Goal: Transaction & Acquisition: Purchase product/service

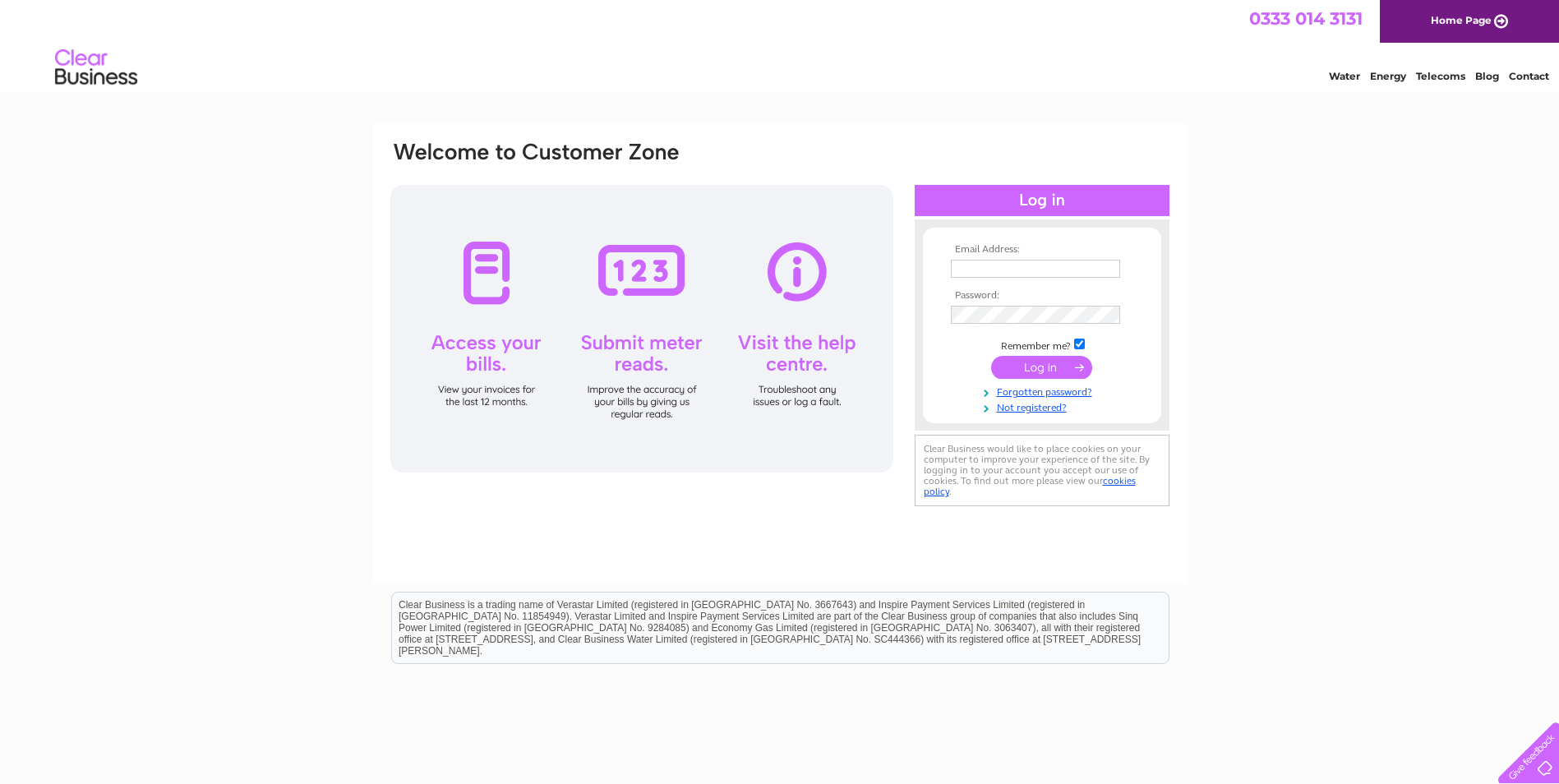
type input "[PERSON_NAME][EMAIL_ADDRESS][PERSON_NAME][DOMAIN_NAME]"
click at [1032, 364] on input "submit" at bounding box center [1042, 367] width 101 height 23
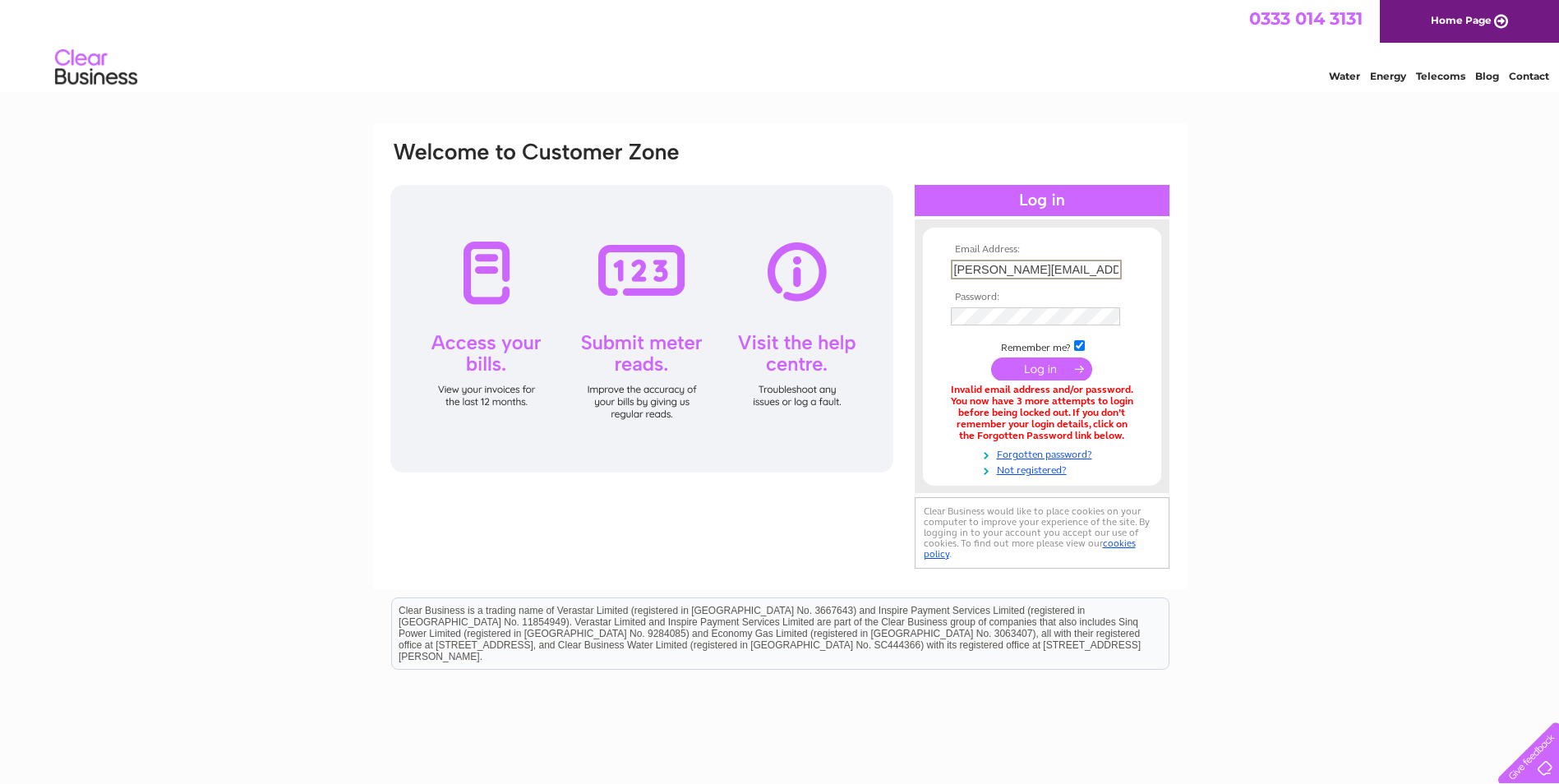
drag, startPoint x: 1101, startPoint y: 268, endPoint x: 897, endPoint y: 281, distance: 204.4
click at [897, 281] on div "Email Address: [PERSON_NAME][EMAIL_ADDRESS][PERSON_NAME][DOMAIN_NAME] Password:" at bounding box center [780, 356] width 782 height 433
click at [991, 358] on input "submit" at bounding box center [1042, 369] width 101 height 23
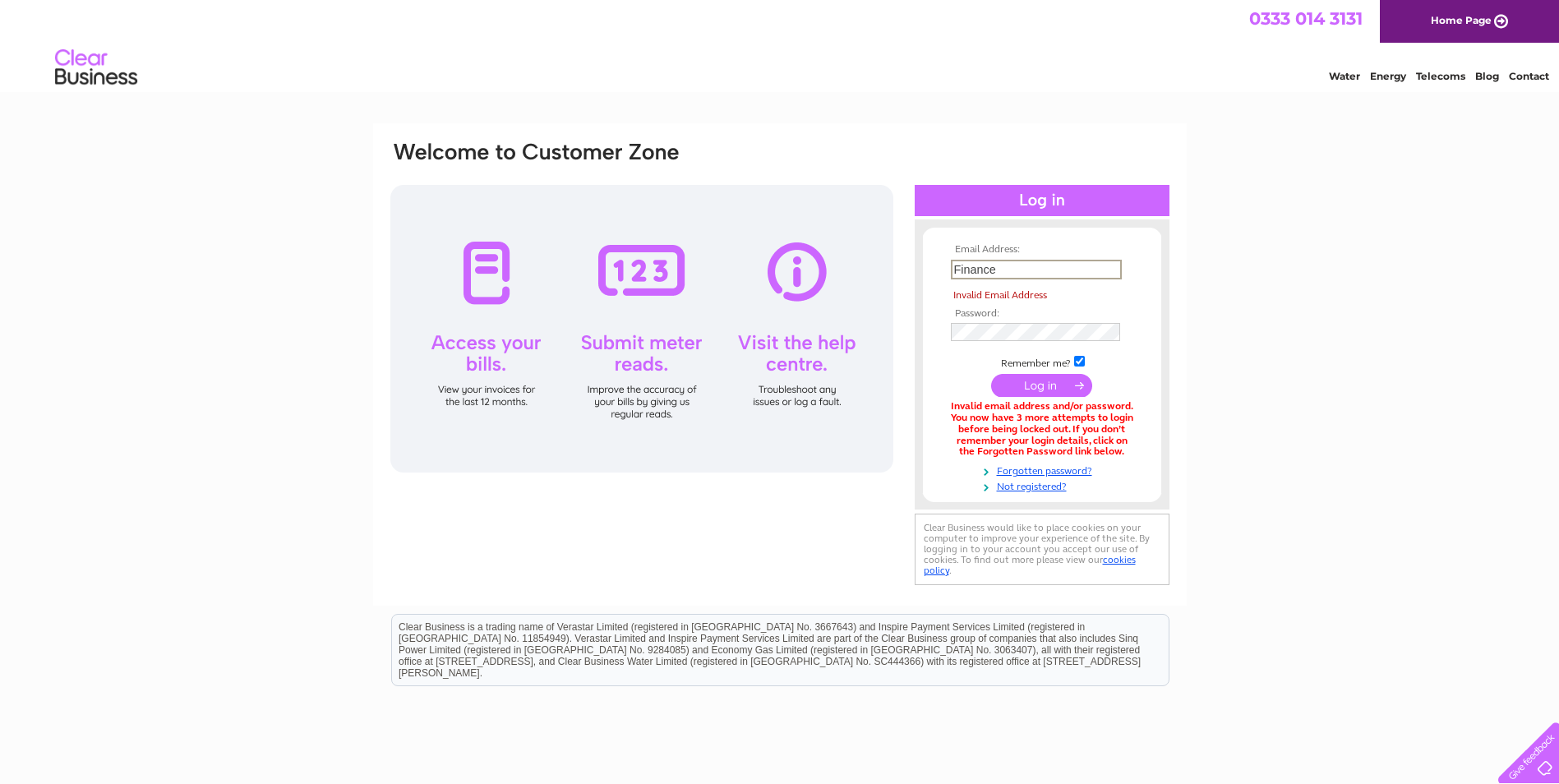
click at [1268, 239] on div "Email Address: Finance Invalid Email Address Password:" at bounding box center [779, 505] width 1559 height 764
click at [1010, 267] on input "Finance" at bounding box center [1036, 269] width 171 height 20
type input "Finance@sunamp.com"
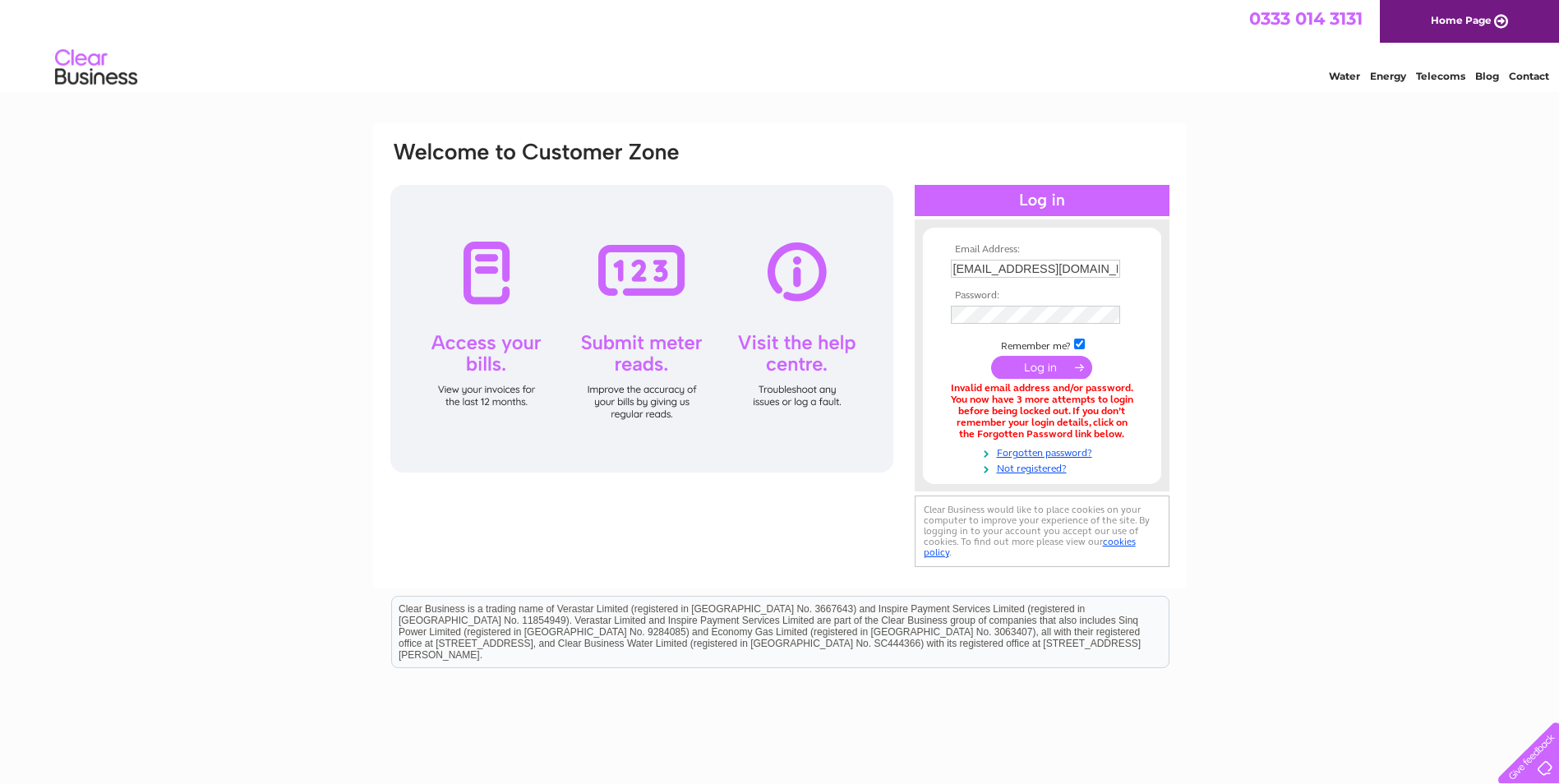
click at [1031, 366] on input "submit" at bounding box center [1042, 367] width 101 height 23
drag, startPoint x: 1084, startPoint y: 268, endPoint x: 816, endPoint y: 274, distance: 268.1
click at [816, 274] on div "Email Address: Finance@sunamp.com Password:" at bounding box center [780, 356] width 782 height 433
click at [991, 358] on input "submit" at bounding box center [1042, 369] width 101 height 23
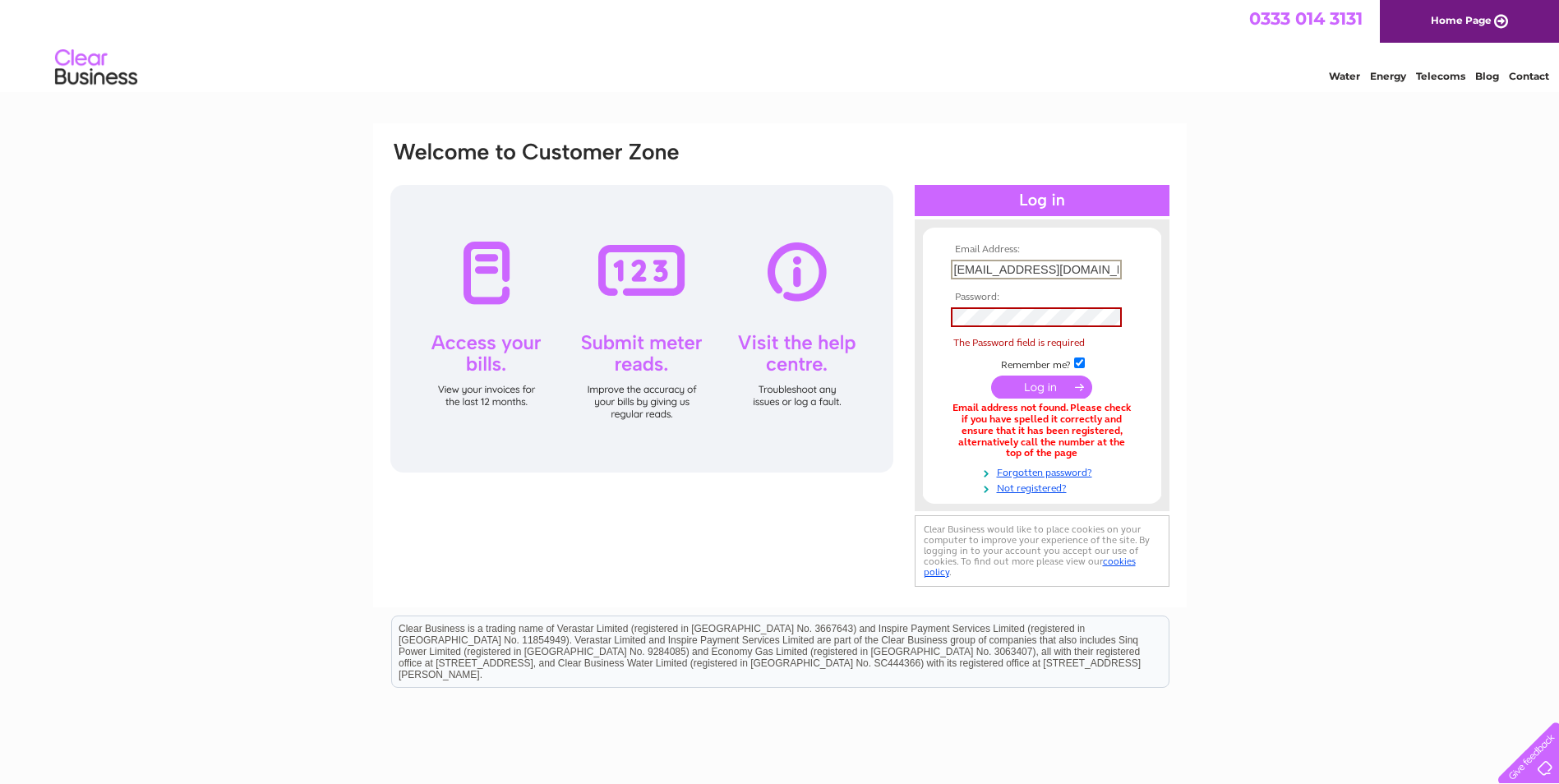
click at [1030, 266] on input "Purchasing@sunamp.com" at bounding box center [1036, 269] width 171 height 20
drag, startPoint x: 1098, startPoint y: 268, endPoint x: 867, endPoint y: 272, distance: 231.0
click at [865, 272] on div "Email Address: Purchasing@sunamp.com Password: The Password field is required" at bounding box center [780, 364] width 782 height 451
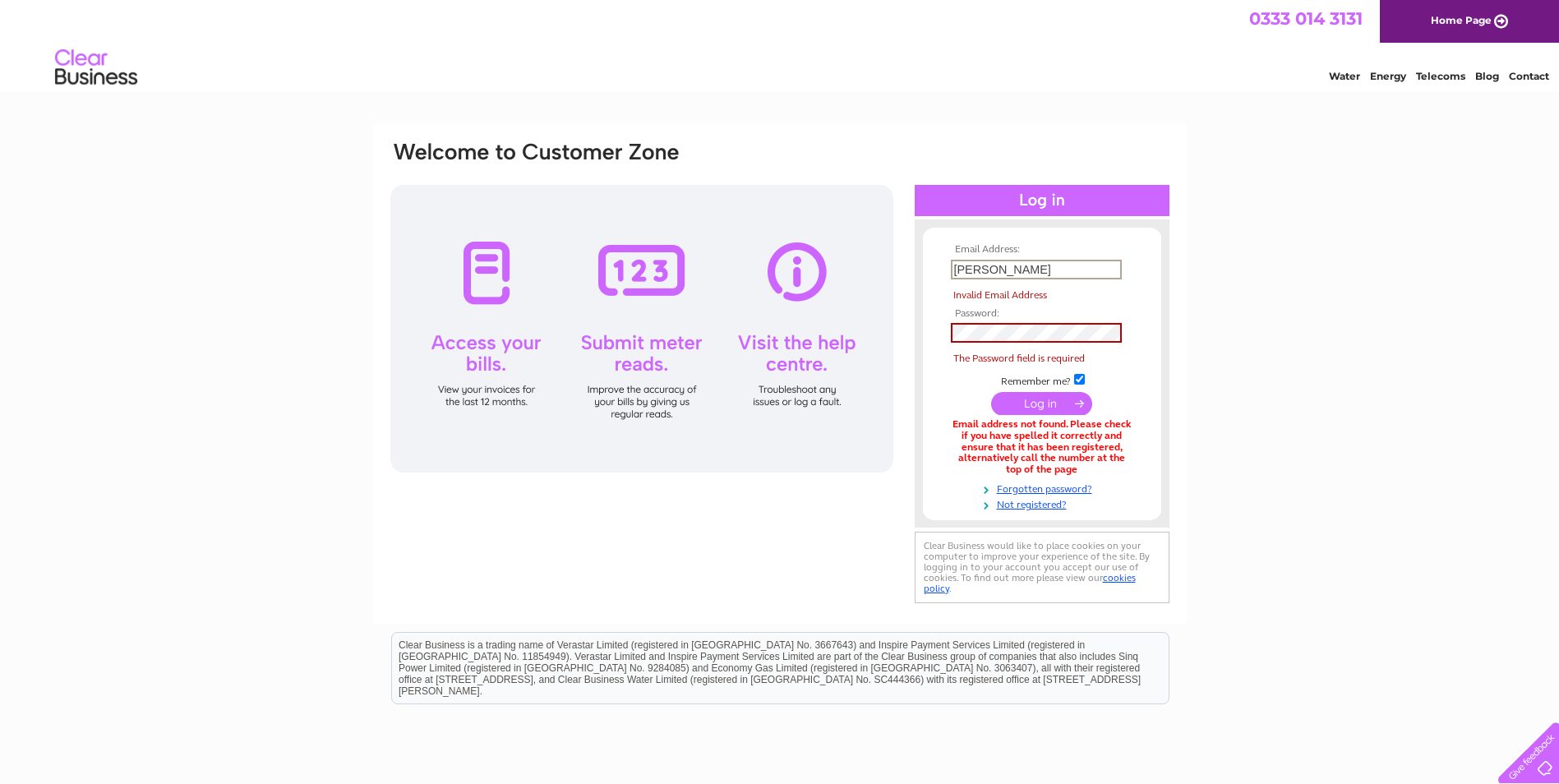
type input "Trisha.Miller@sunamp.com"
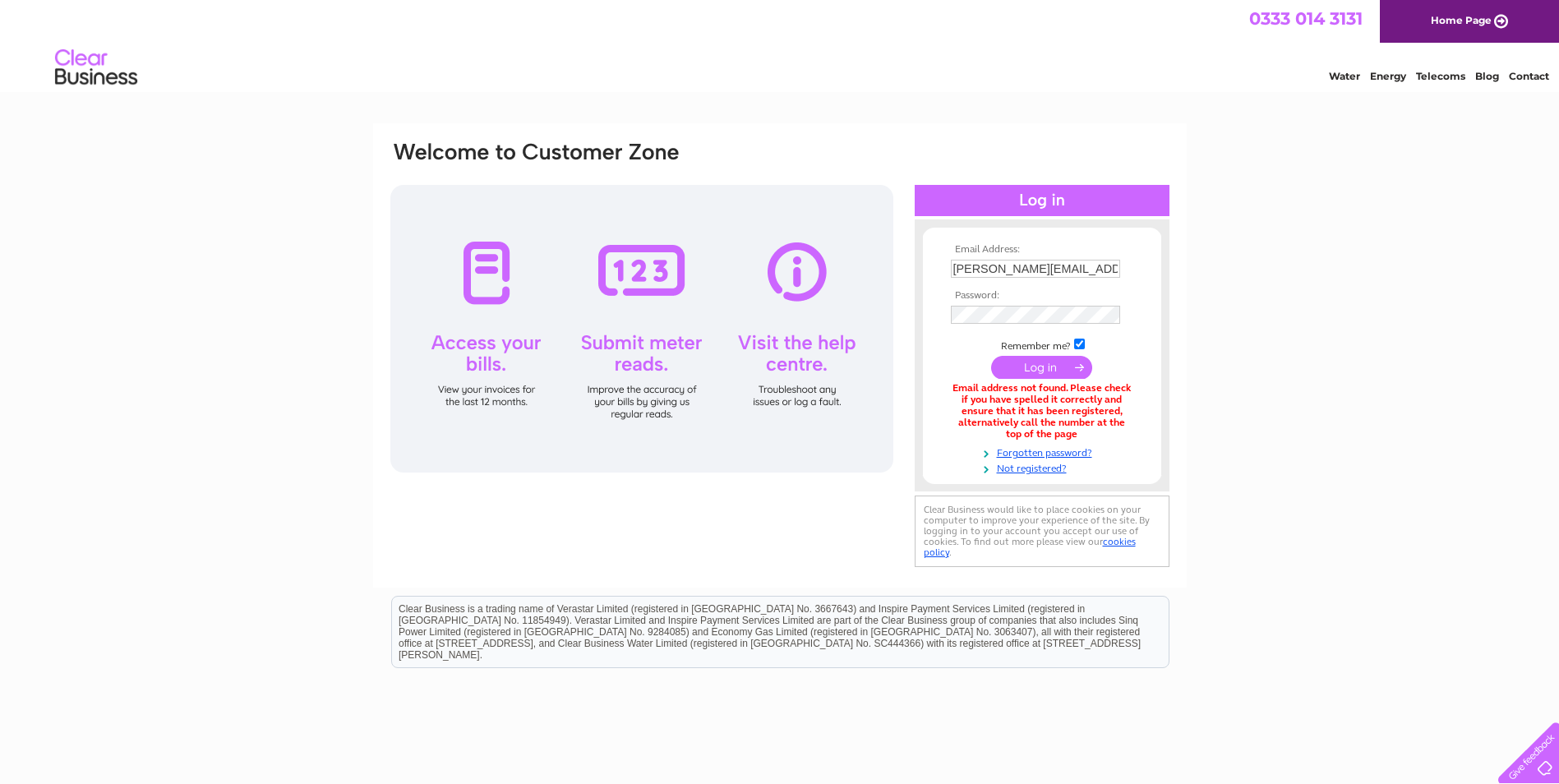
click at [1043, 369] on input "submit" at bounding box center [1042, 367] width 101 height 23
click at [471, 307] on div at bounding box center [641, 329] width 503 height 288
click at [484, 349] on div at bounding box center [641, 329] width 503 height 288
click at [884, 315] on div "Email Address: Trisha.Miller@sunamp.com Password:" at bounding box center [780, 356] width 782 height 433
click at [823, 323] on div "Email Address: Trisha.Miller@sunamp.com Password:" at bounding box center [780, 356] width 782 height 433
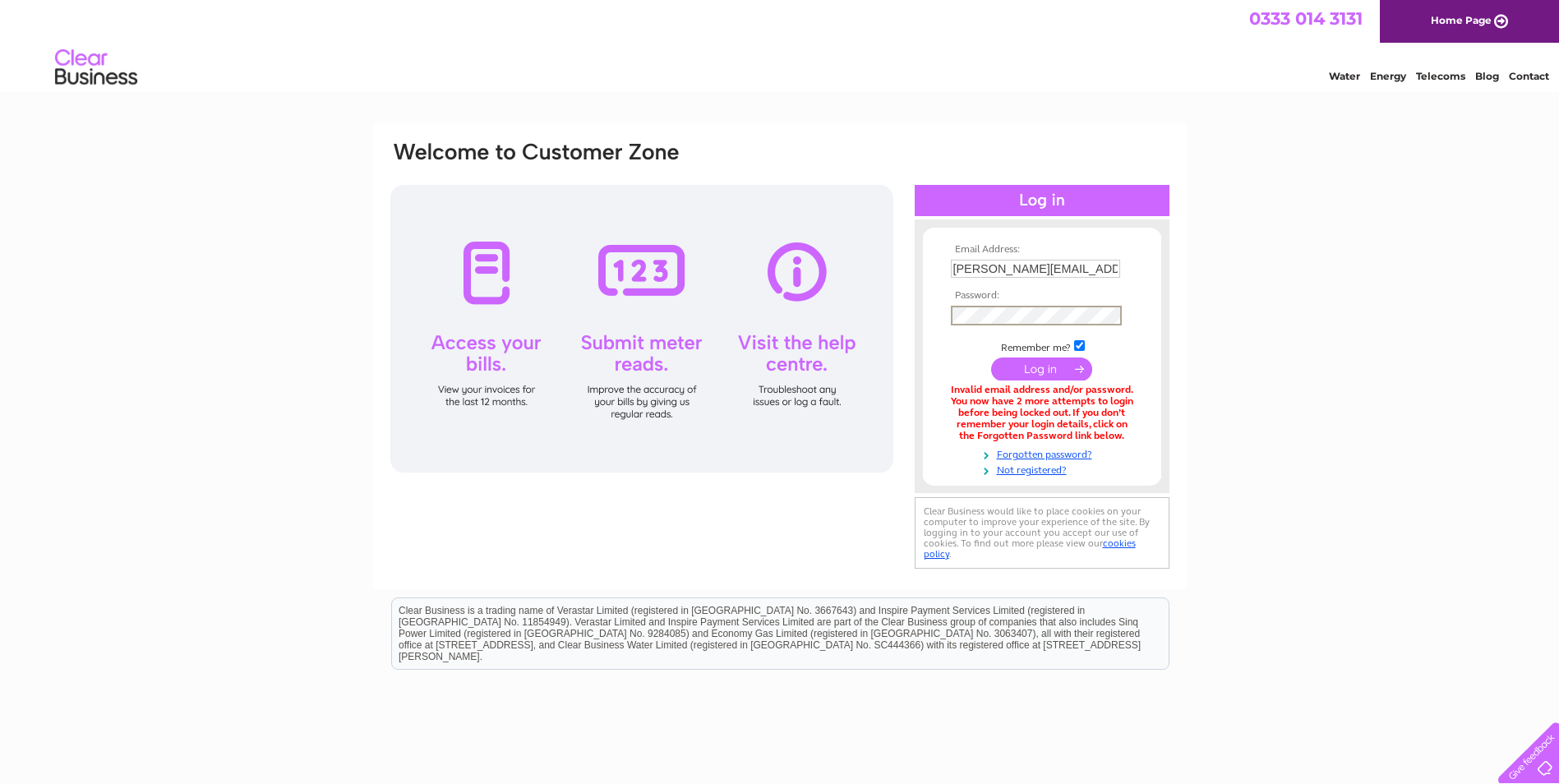
click at [991, 358] on input "submit" at bounding box center [1042, 369] width 101 height 23
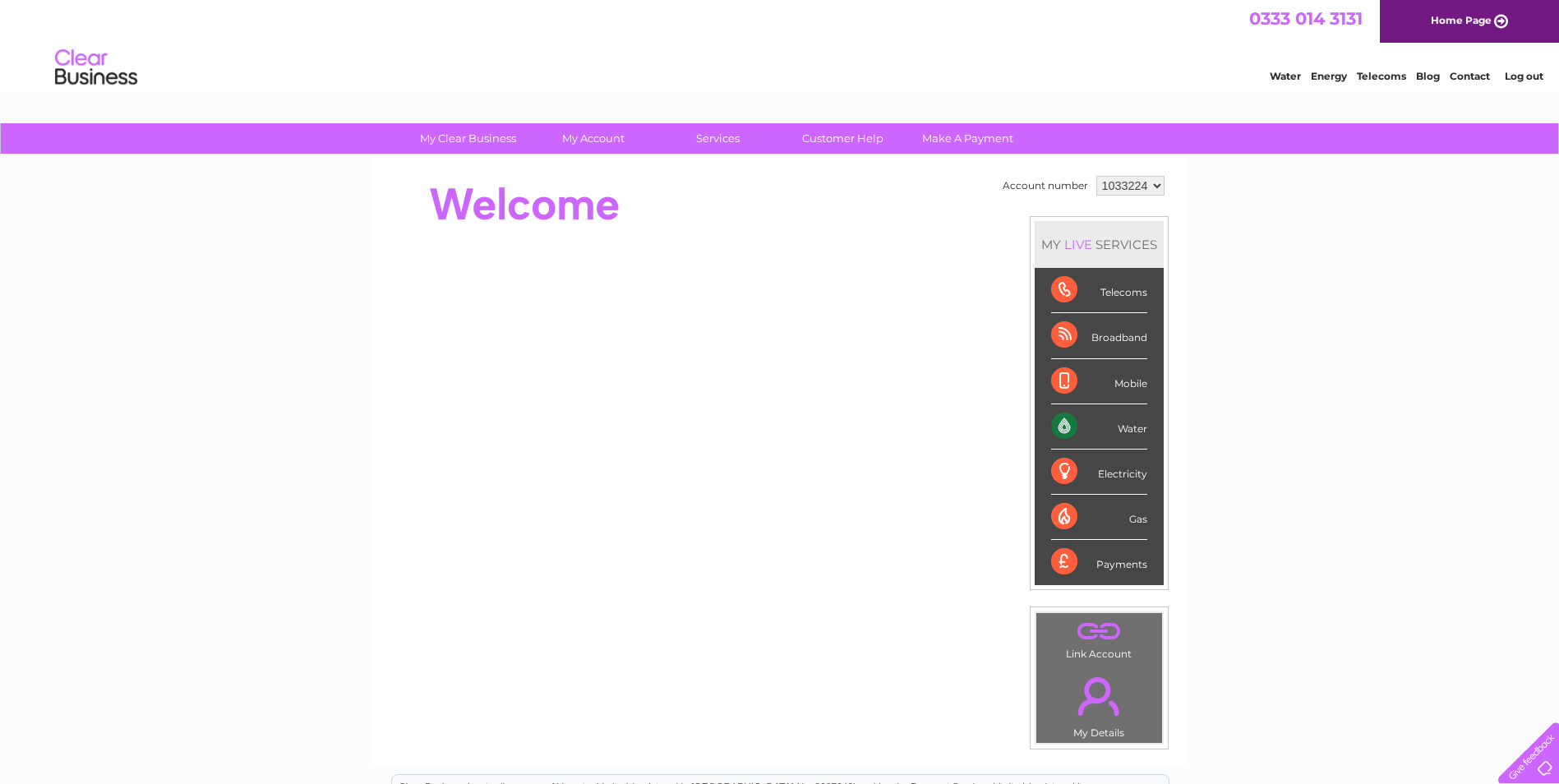
click at [1099, 564] on div "Payments" at bounding box center [1099, 562] width 96 height 44
click at [1060, 562] on div "Payments" at bounding box center [1099, 562] width 96 height 44
click at [1124, 564] on div "Payments" at bounding box center [1099, 562] width 96 height 44
click at [1057, 561] on div "Payments" at bounding box center [1099, 562] width 96 height 44
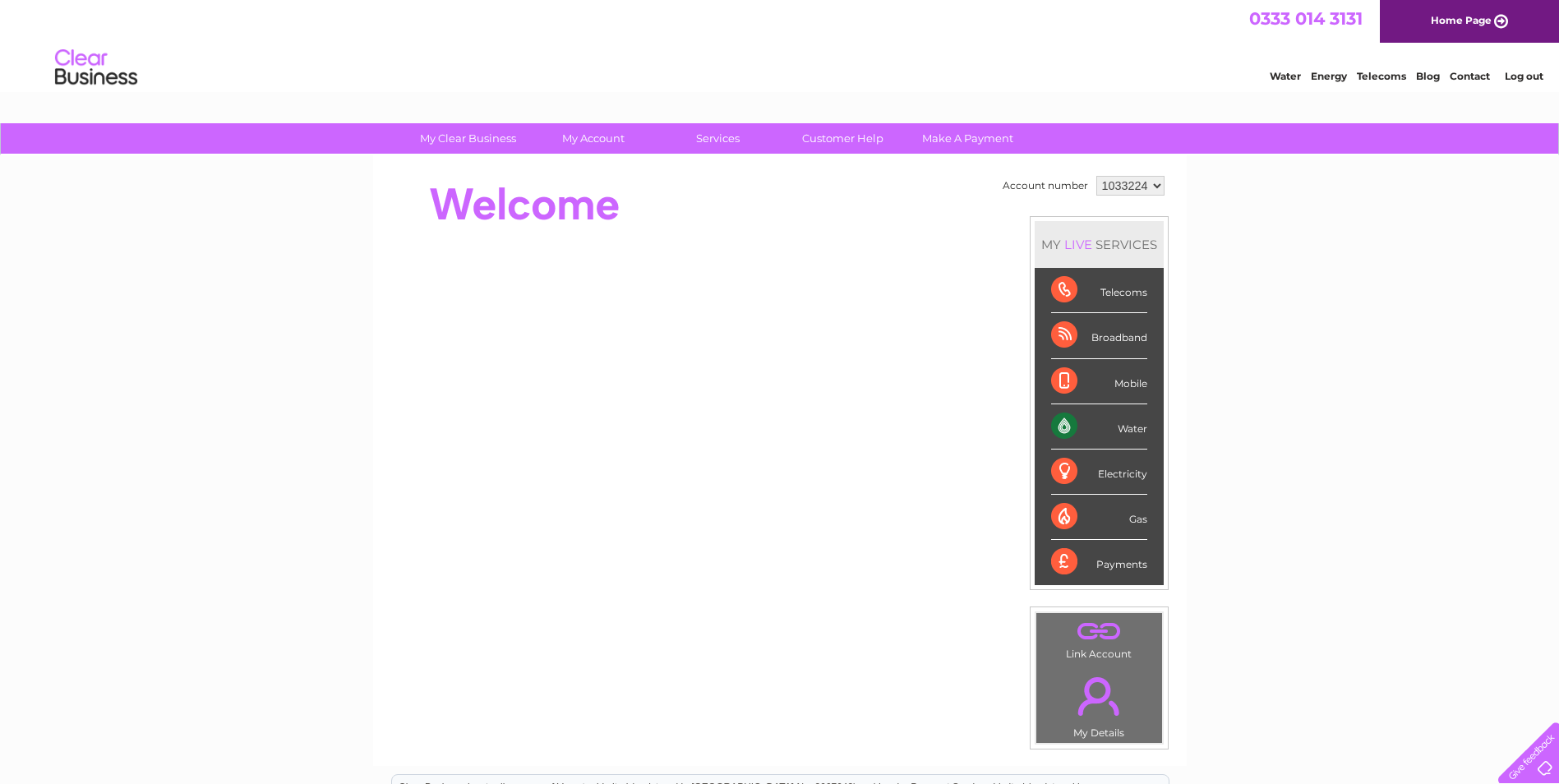
click at [1057, 561] on div "Payments" at bounding box center [1099, 562] width 96 height 44
click at [963, 134] on link "Make A Payment" at bounding box center [968, 138] width 136 height 31
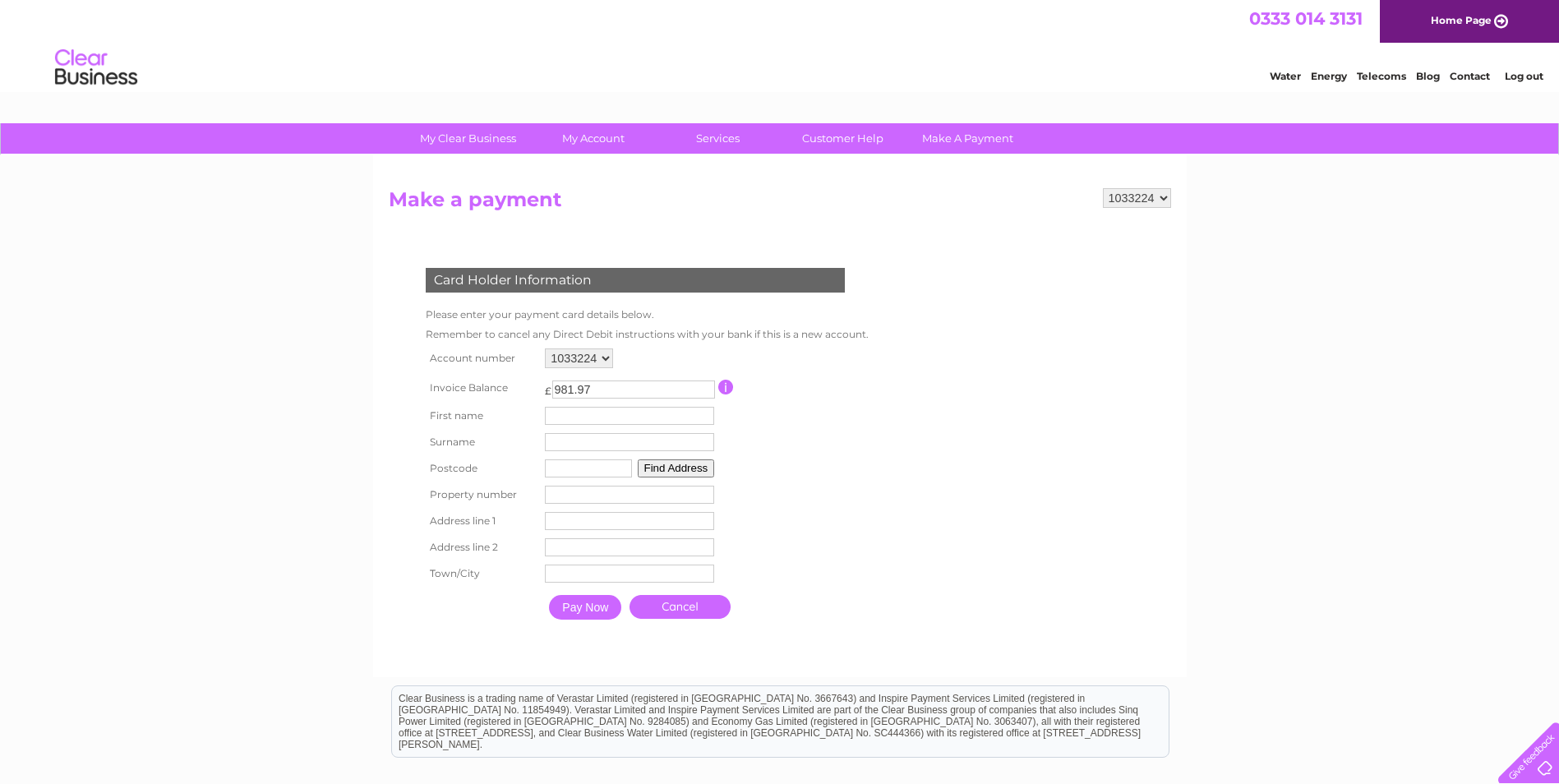
drag, startPoint x: 616, startPoint y: 390, endPoint x: 517, endPoint y: 390, distance: 99.0
click at [517, 390] on tr "Invoice Balance £ 981.97 This payment facility permits payment of the full outs…" at bounding box center [643, 387] width 443 height 31
click at [564, 413] on input "text" at bounding box center [629, 415] width 169 height 18
type input "Trisha"
type input "Miller"
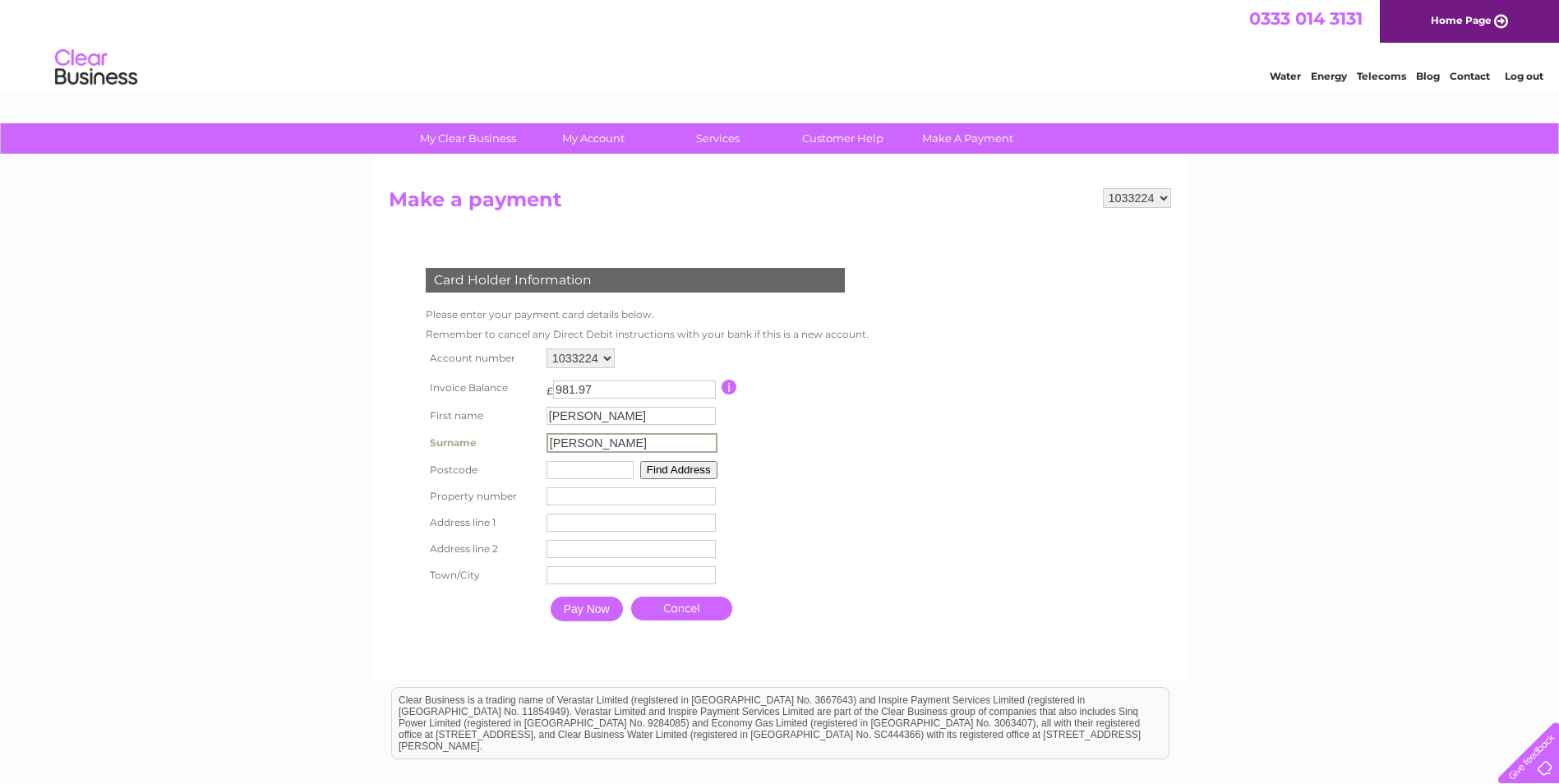
click at [1227, 365] on div "My Clear Business Login Details My Details My Preferences Link Account My Accou…" at bounding box center [779, 541] width 1559 height 837
click at [590, 469] on input "text" at bounding box center [588, 468] width 88 height 18
type input "EH33 1RY"
type input "Unit 1 Satellite Park"
type input "Macmerry"
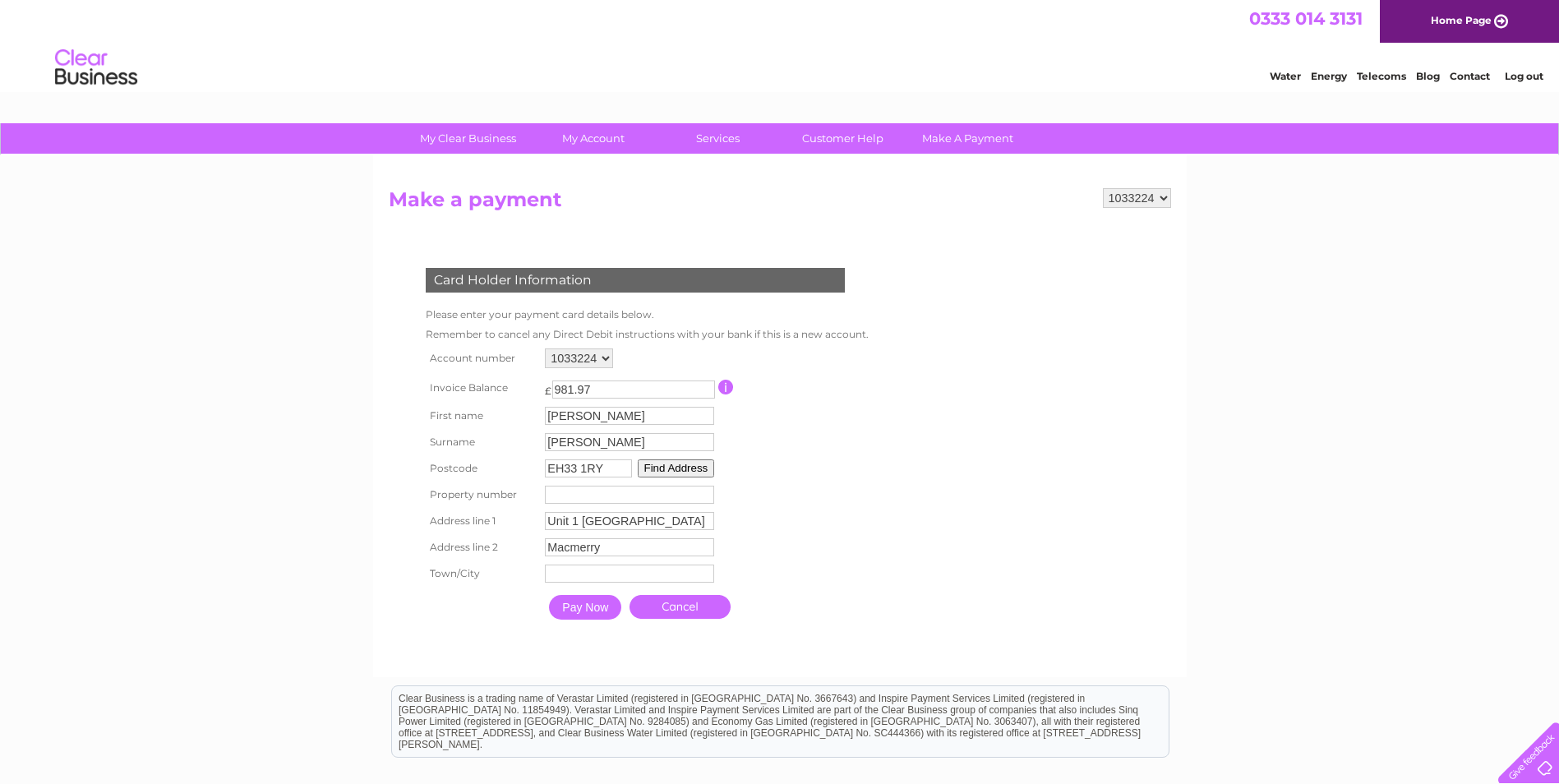
type input "East Lothian"
click at [575, 601] on input "Pay Now" at bounding box center [585, 606] width 72 height 25
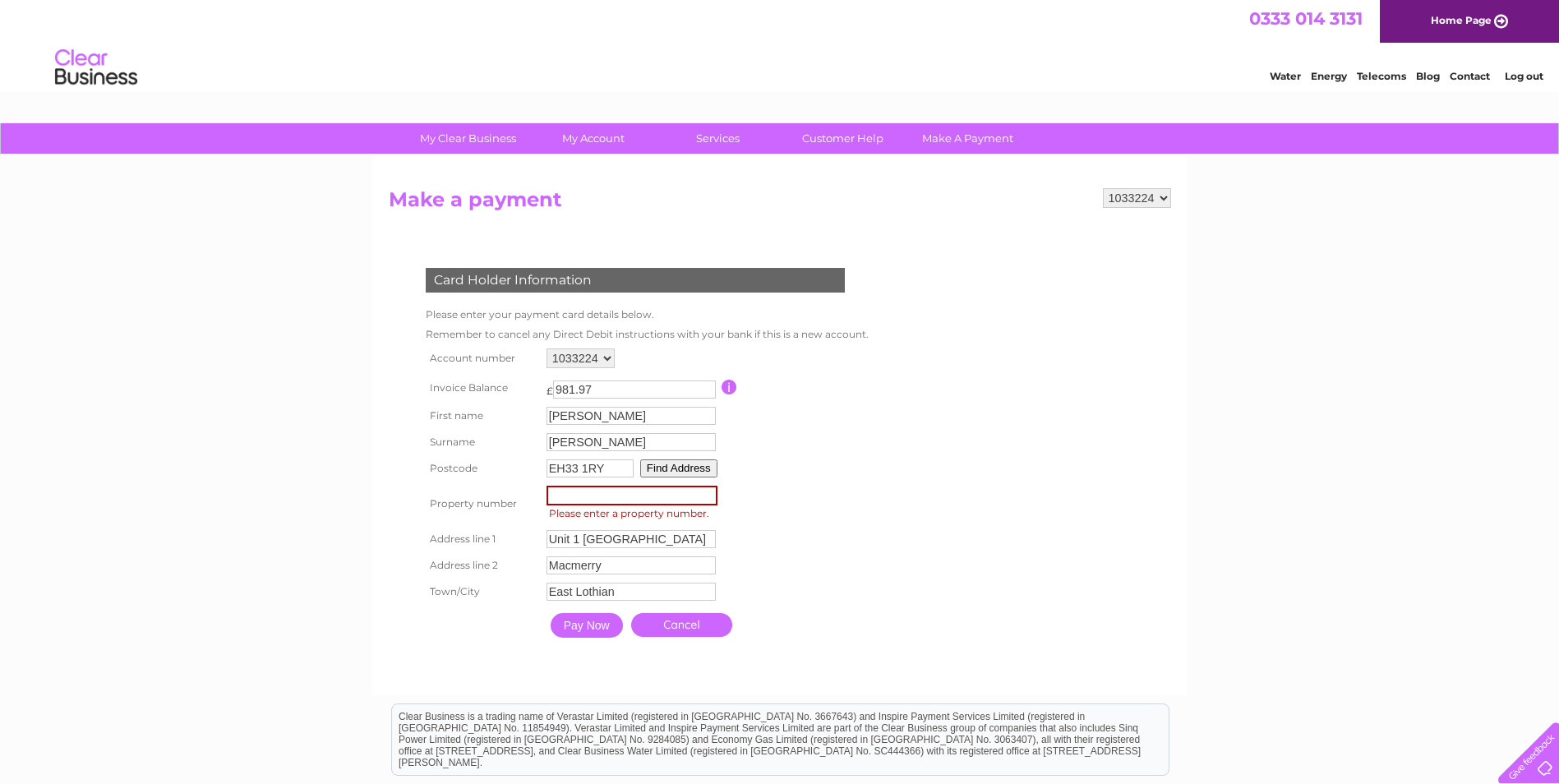
click at [580, 496] on input "number" at bounding box center [631, 495] width 171 height 20
type input "1"
click at [918, 492] on form "1033224 Make a payment Card Holder Information Please enter your payment card d…" at bounding box center [780, 433] width 782 height 489
click at [576, 623] on input "Pay Now" at bounding box center [585, 623] width 72 height 25
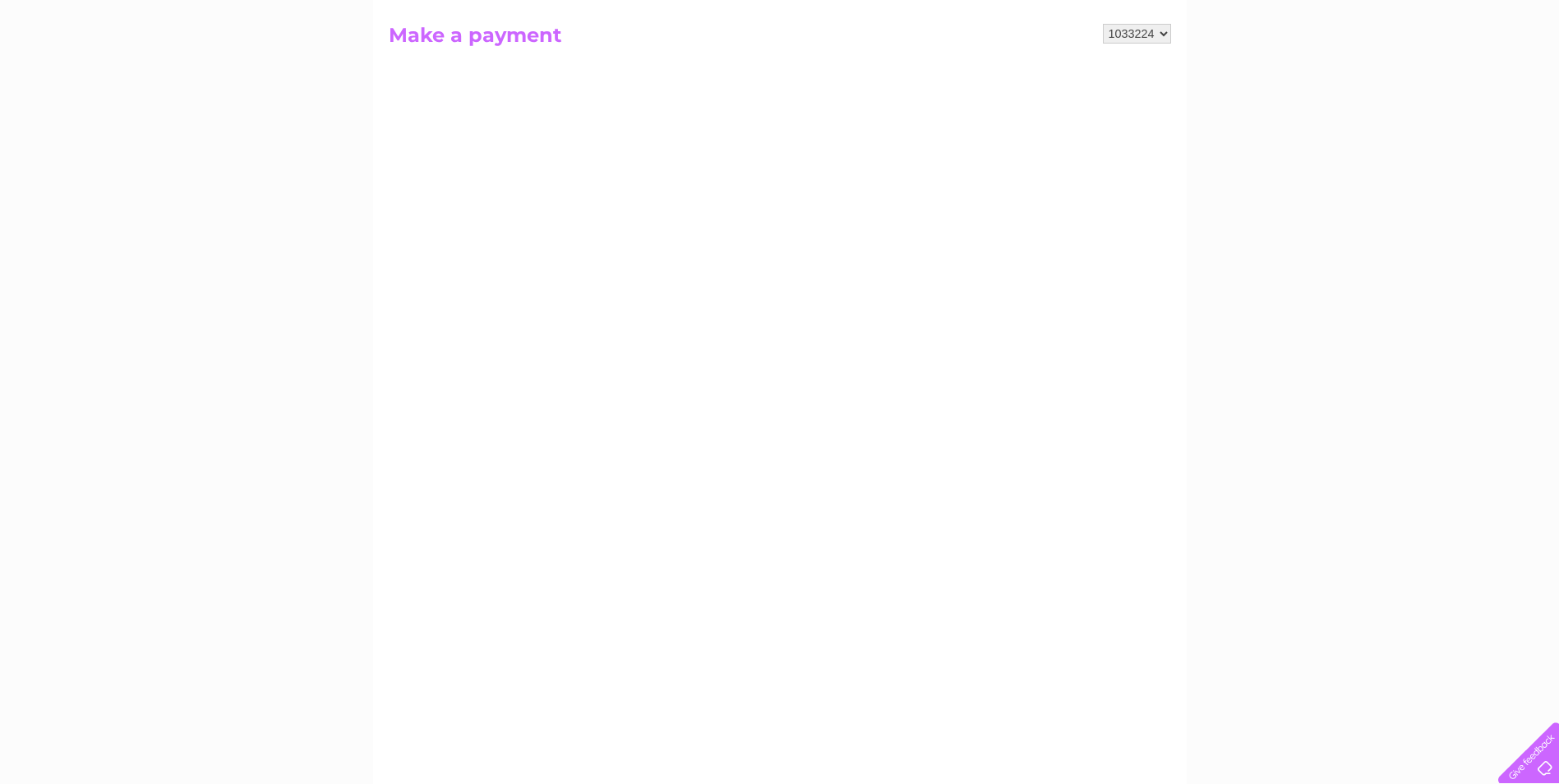
scroll to position [246, 0]
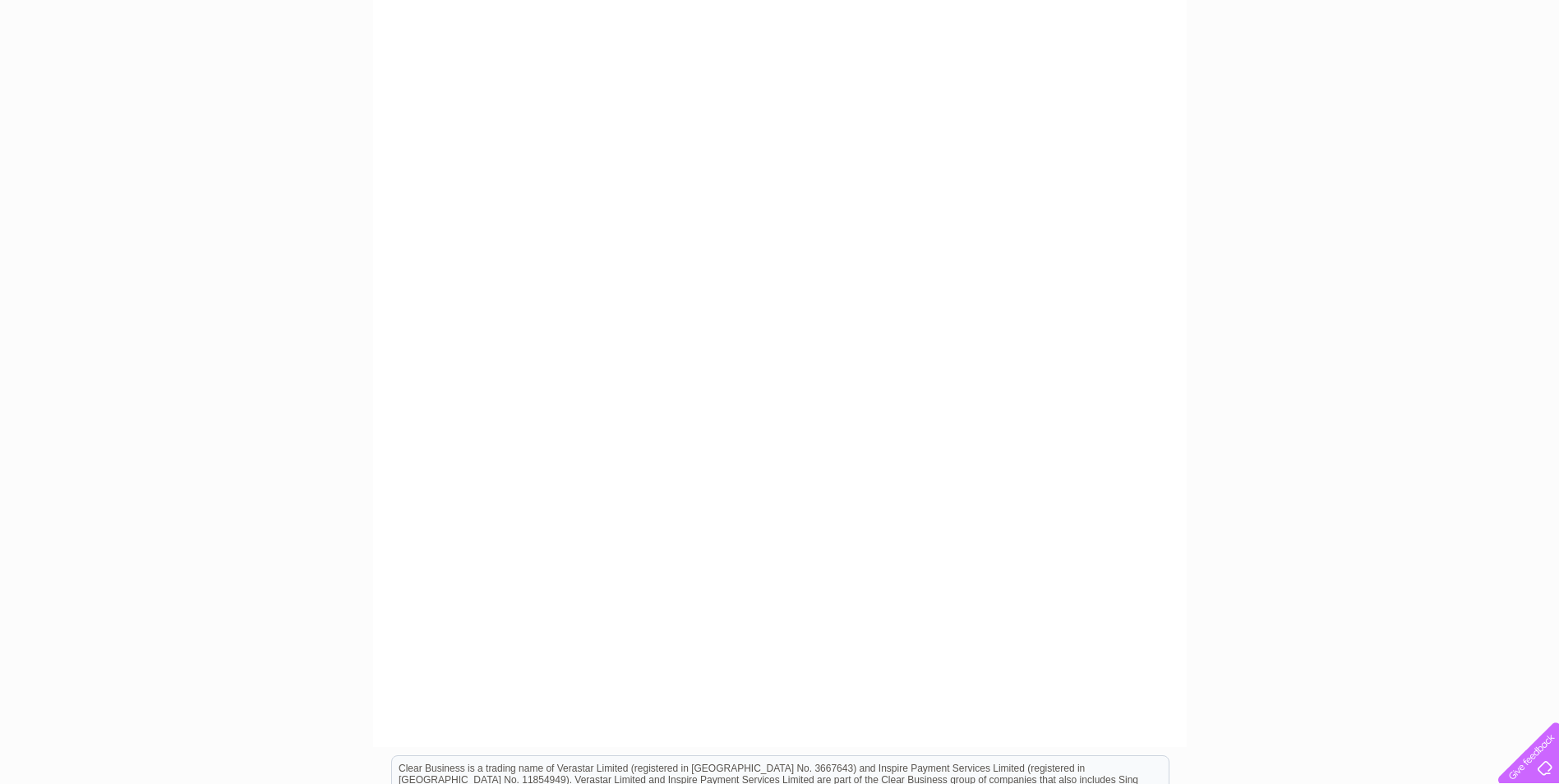
click at [1455, 300] on div "My Clear Business Login Details My Details My Preferences Link Account My Accou…" at bounding box center [779, 452] width 1559 height 1151
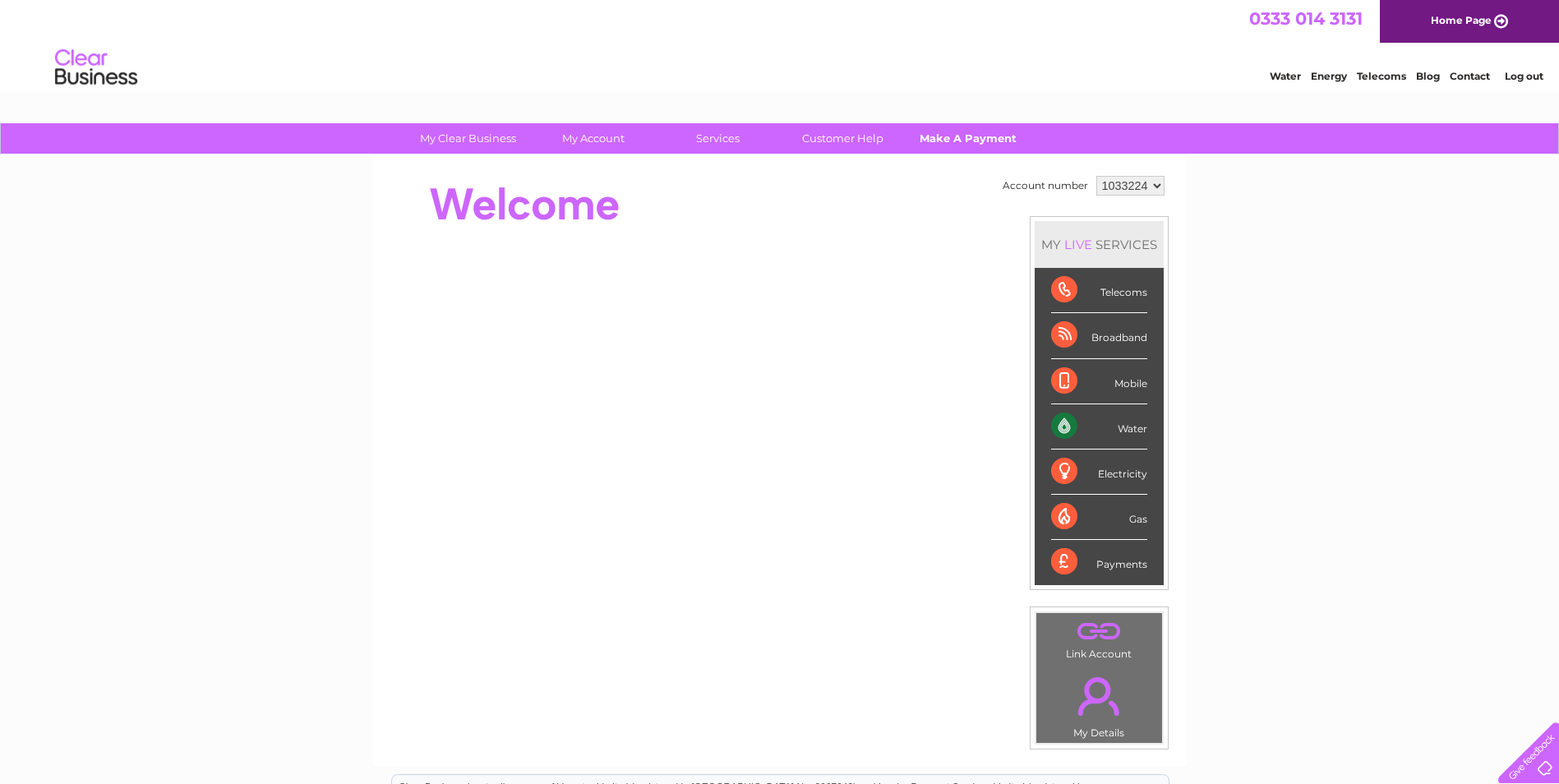
click at [970, 137] on link "Make A Payment" at bounding box center [968, 138] width 136 height 31
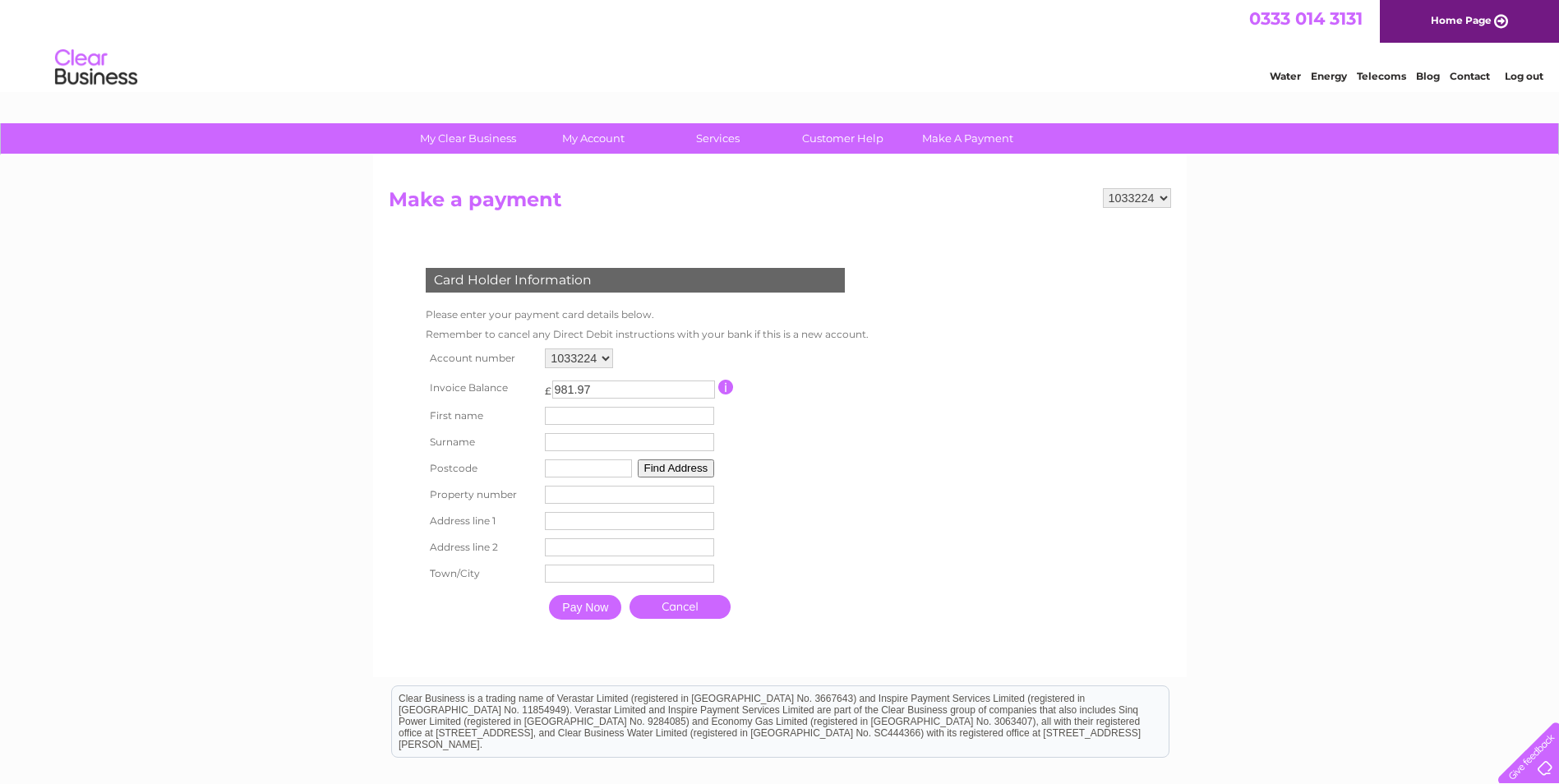
click at [574, 415] on input "text" at bounding box center [629, 415] width 169 height 18
type input "[PERSON_NAME]"
type input "Blanc"
type input "EH49 6PR"
type input "11 Kettilstoun Crescent"
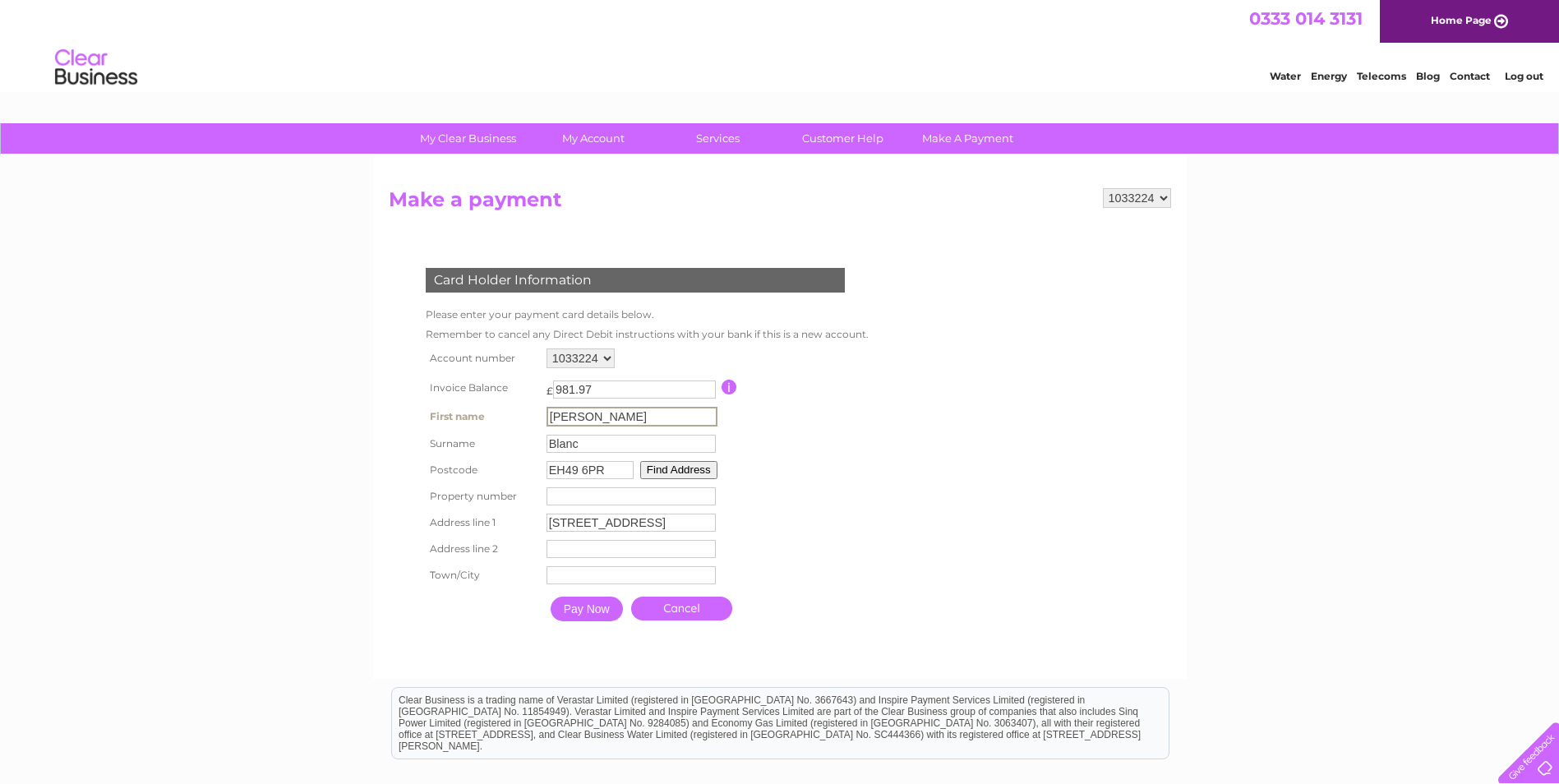
type input "satellite park"
type input "Linlithgow"
drag, startPoint x: 597, startPoint y: 419, endPoint x: 505, endPoint y: 409, distance: 92.5
click at [510, 415] on tr "First name Isaac First name" at bounding box center [645, 416] width 448 height 28
type input "Trisha"
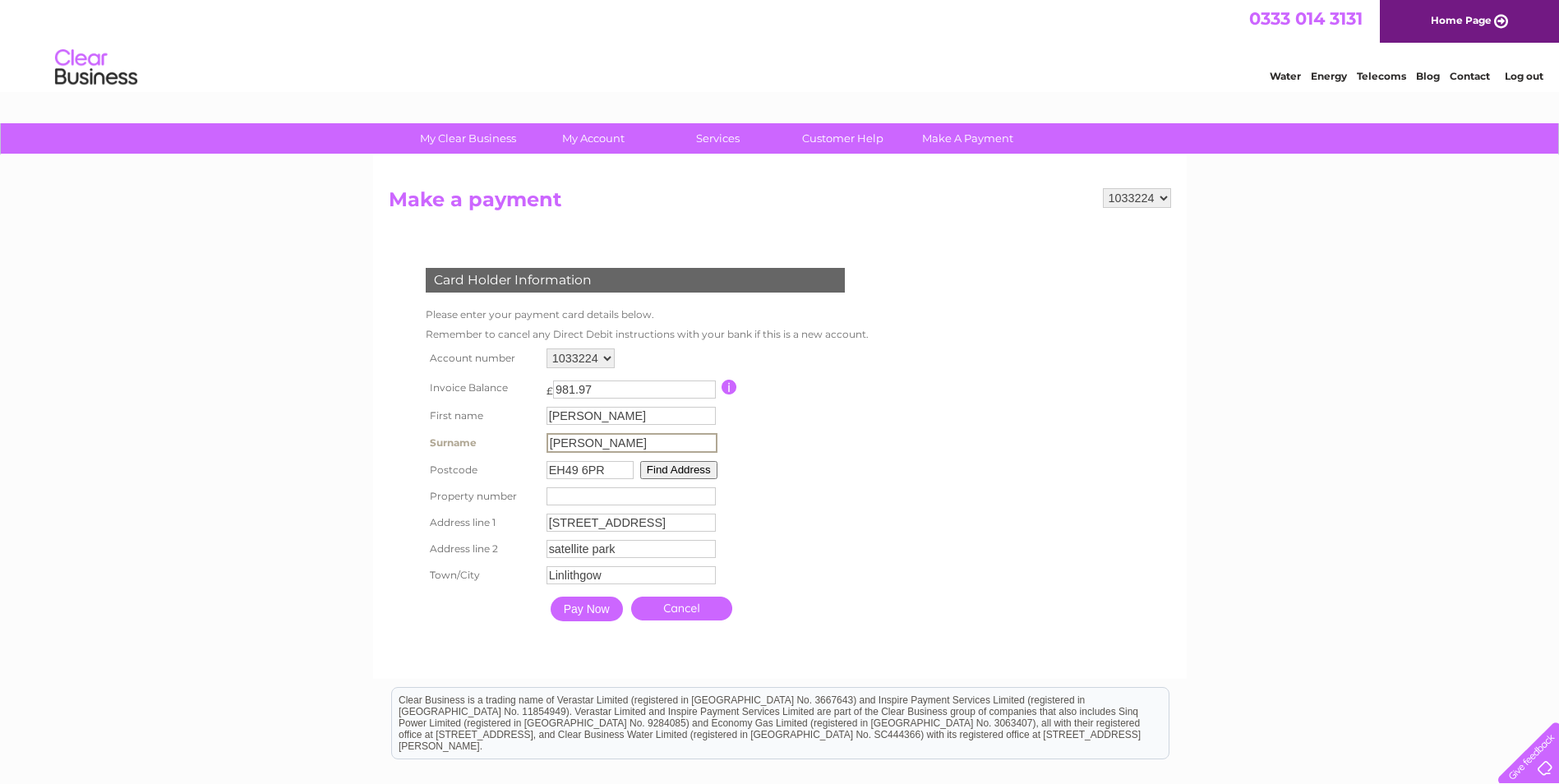
type input "Miller"
click at [1246, 357] on div "My Clear Business Login Details My Details My Preferences Link Account My Accou…" at bounding box center [779, 541] width 1559 height 837
click at [591, 607] on input "Pay Now" at bounding box center [585, 606] width 72 height 25
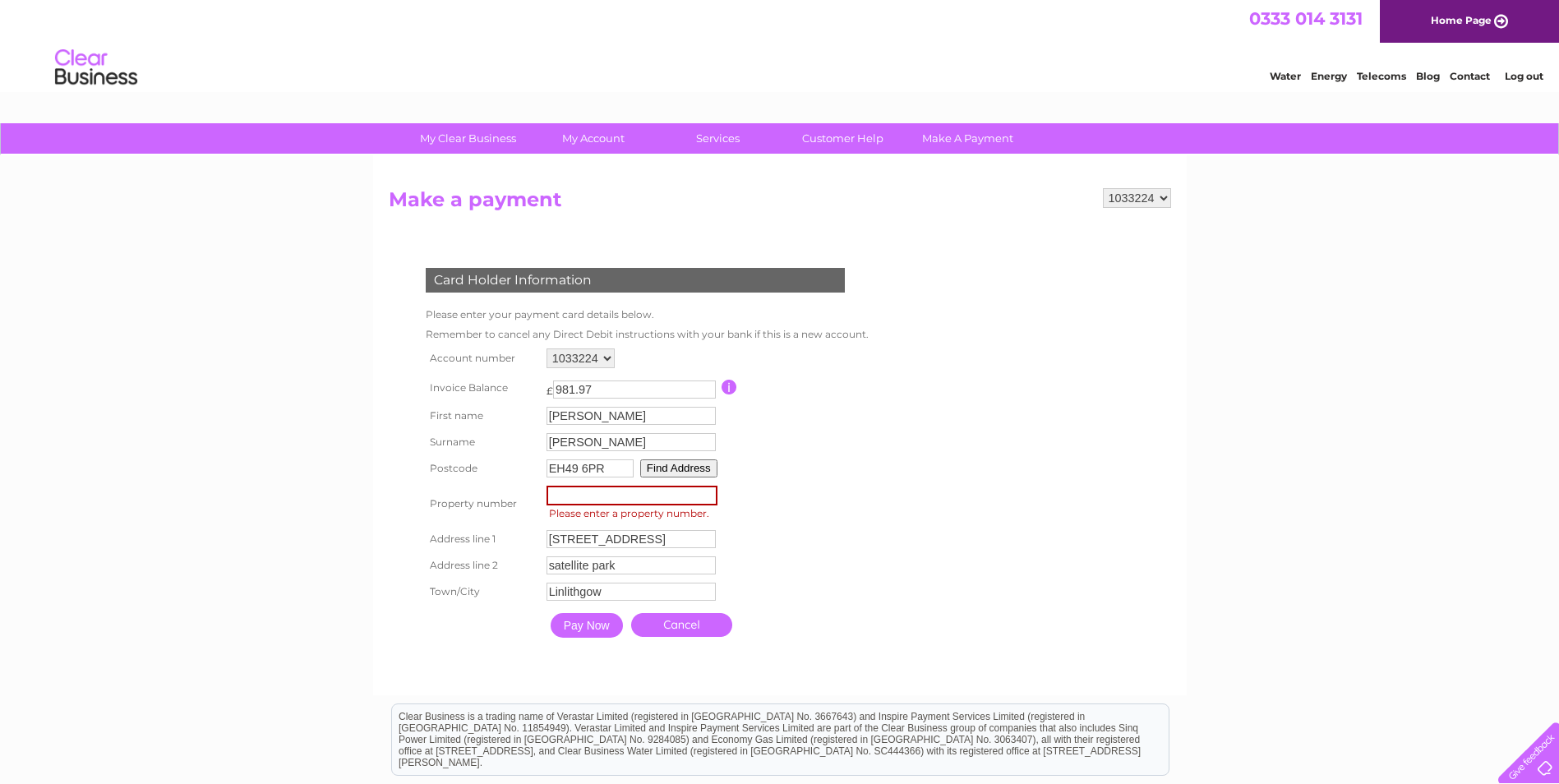
click at [573, 502] on input "number" at bounding box center [631, 495] width 171 height 20
type input "11"
click at [1238, 456] on div "My Clear Business Login Details My Details My Preferences Link Account My Accou…" at bounding box center [779, 549] width 1559 height 851
click at [584, 627] on input "Pay Now" at bounding box center [585, 623] width 72 height 25
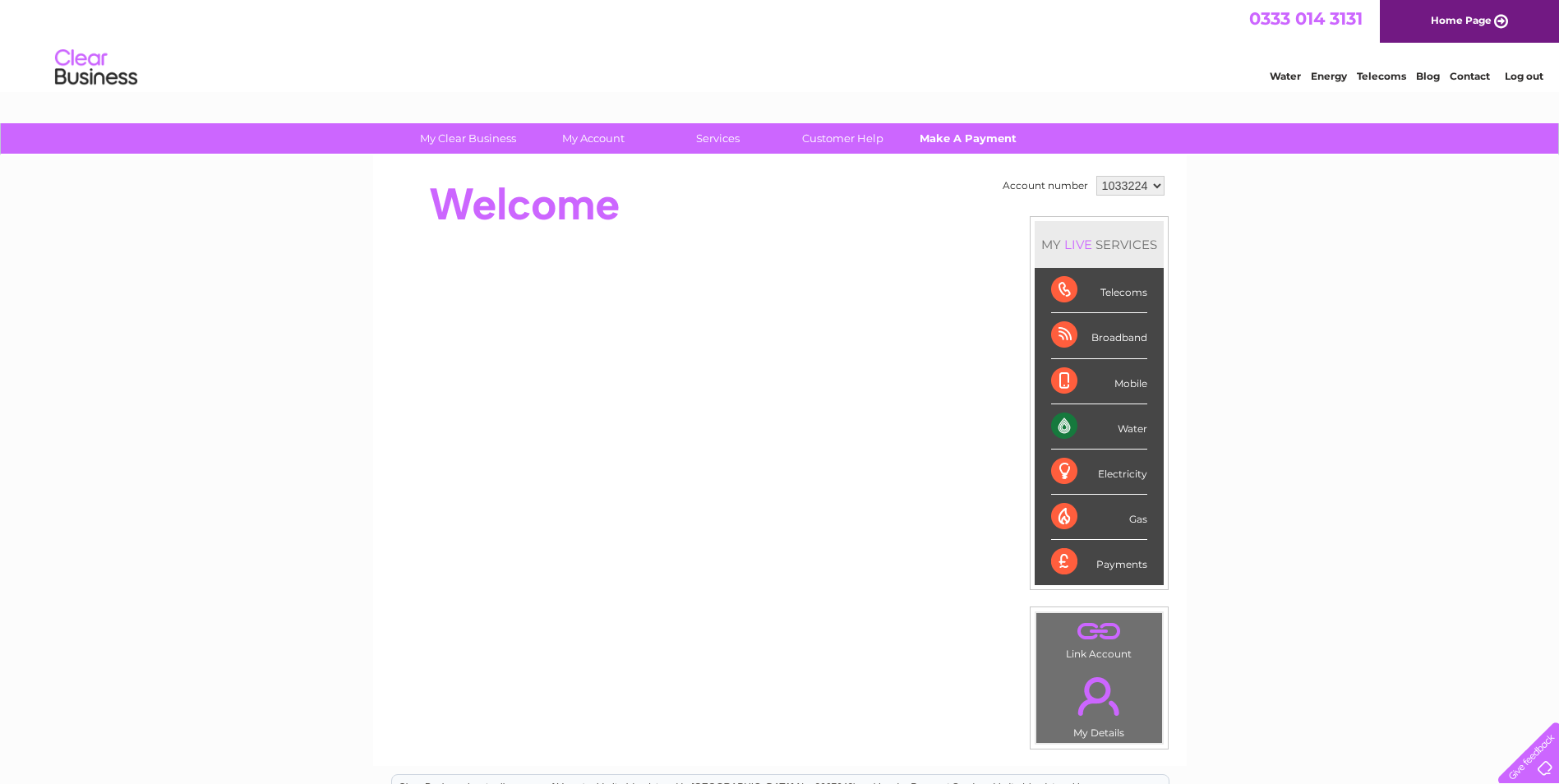
click at [962, 138] on link "Make A Payment" at bounding box center [968, 138] width 136 height 31
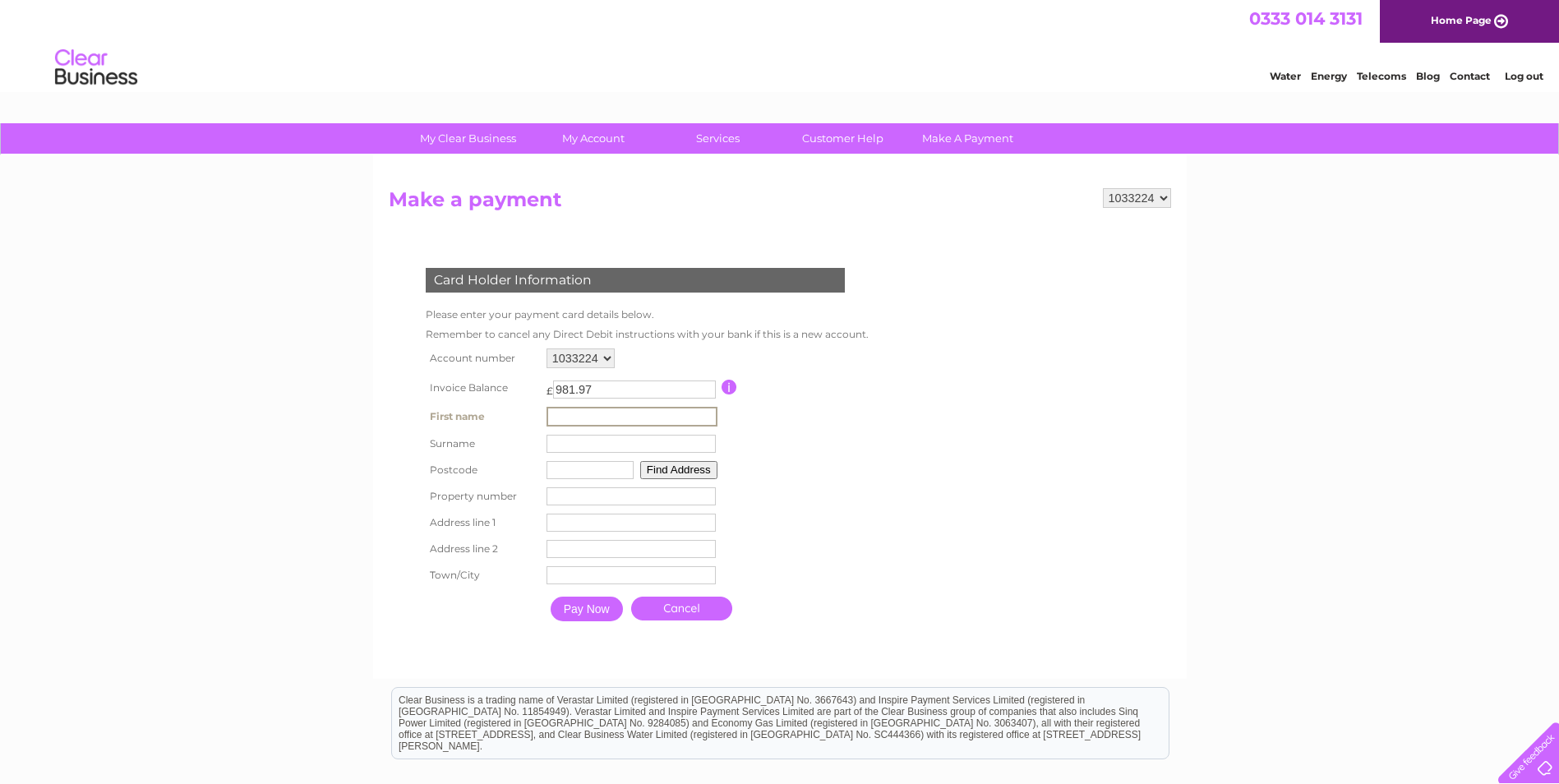
click at [572, 417] on input "text" at bounding box center [631, 416] width 171 height 20
type input "Trisha"
type input "Miller"
type input "EH49 6PR"
type input "11 Kettilstoun Crescent"
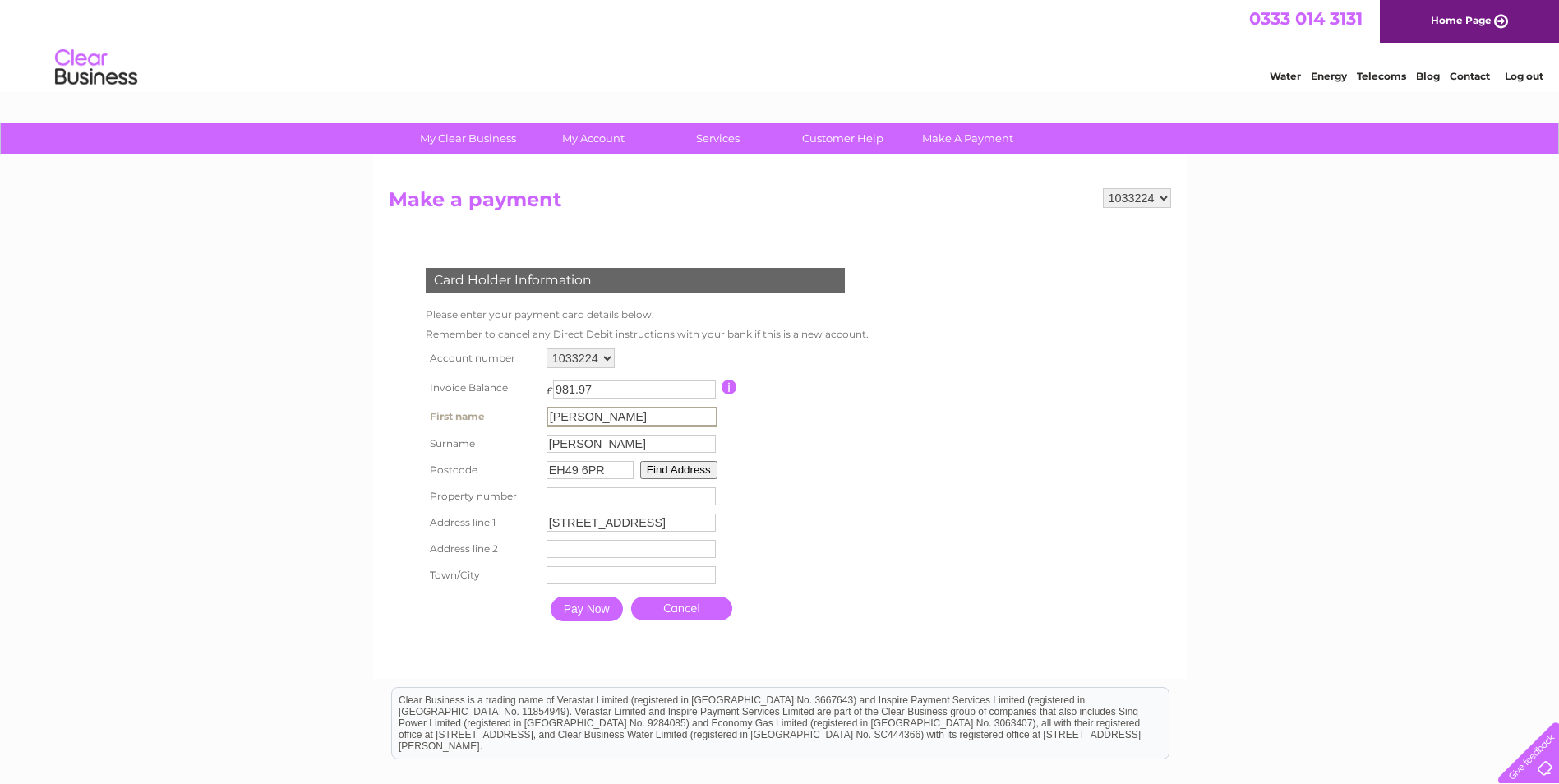
type input "satellite park"
type input "Linlithgow"
click at [593, 612] on input "Pay Now" at bounding box center [586, 608] width 72 height 25
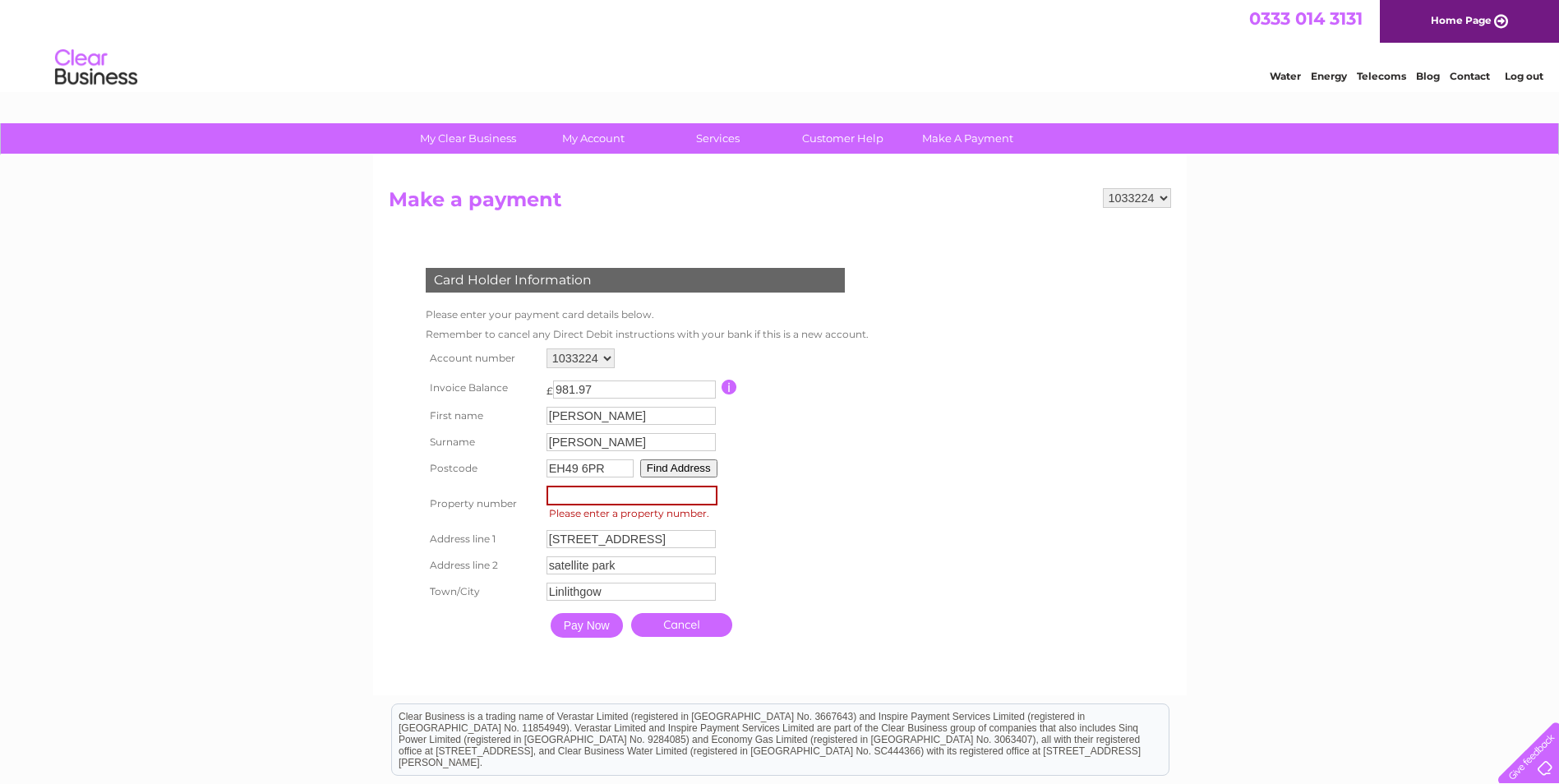
click at [577, 496] on input "number" at bounding box center [631, 495] width 171 height 20
type input "11"
click at [579, 623] on input "Pay Now" at bounding box center [586, 625] width 72 height 25
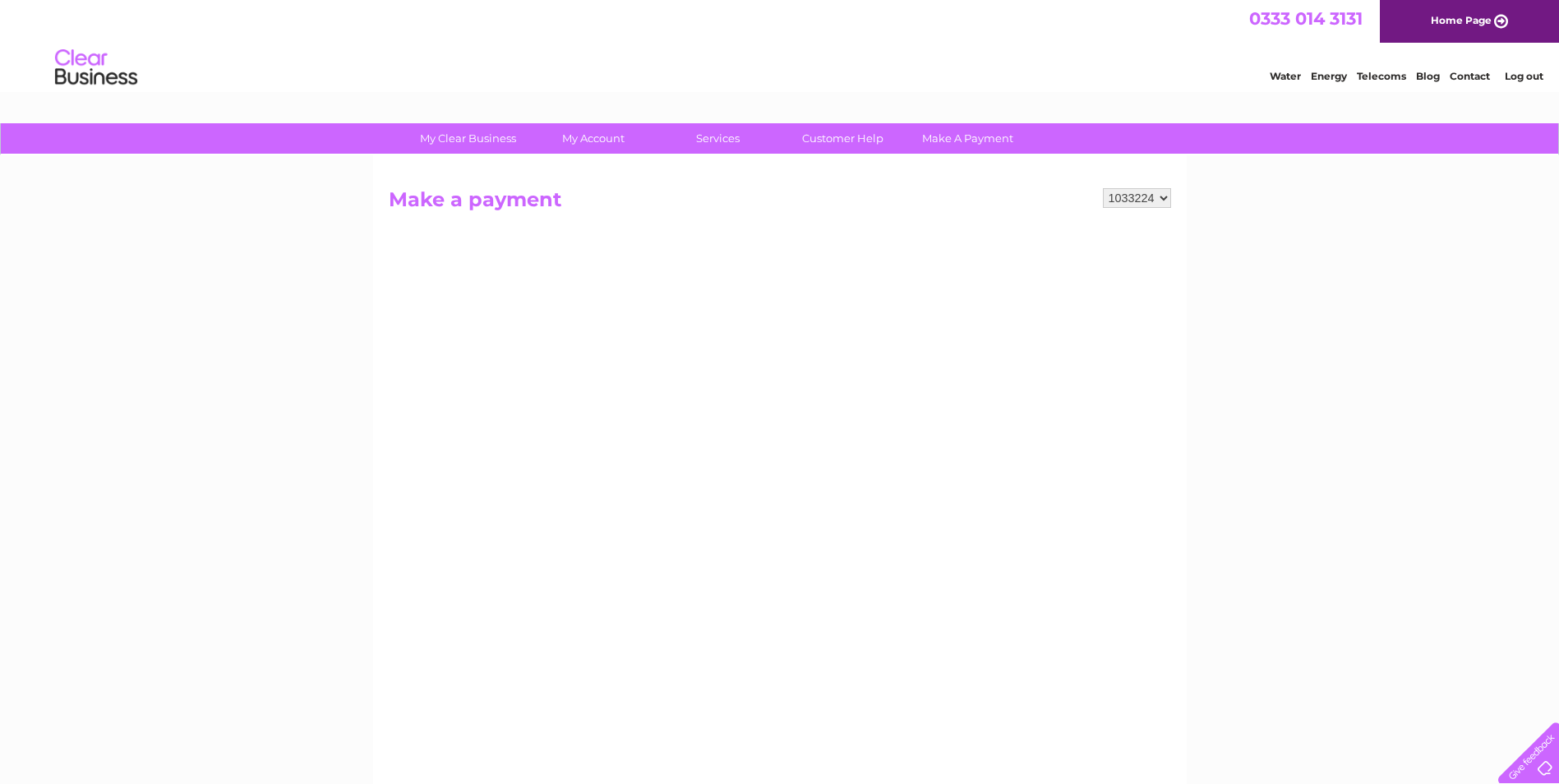
scroll to position [82, 0]
